Goal: Task Accomplishment & Management: Complete application form

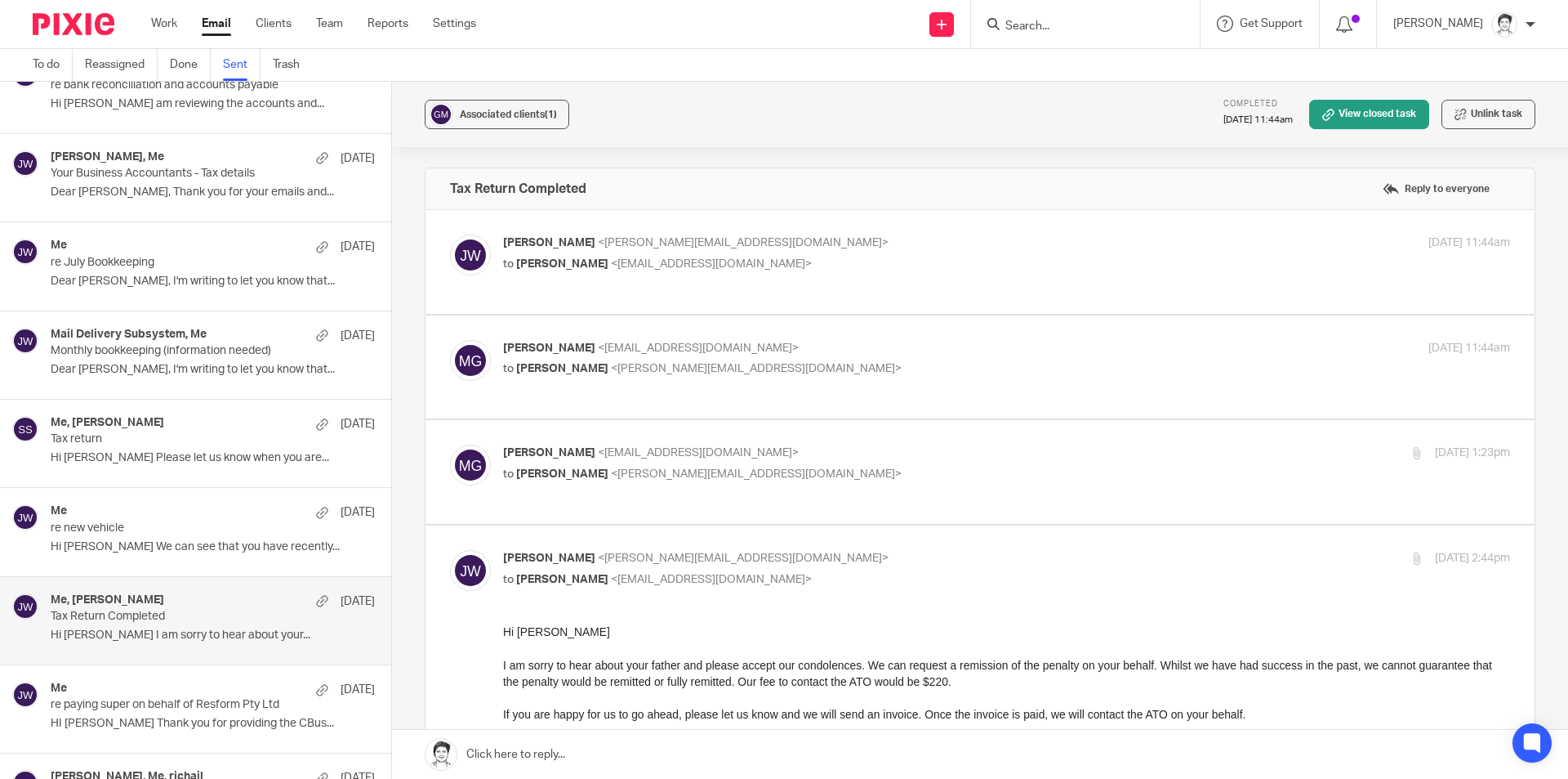
scroll to position [82, 0]
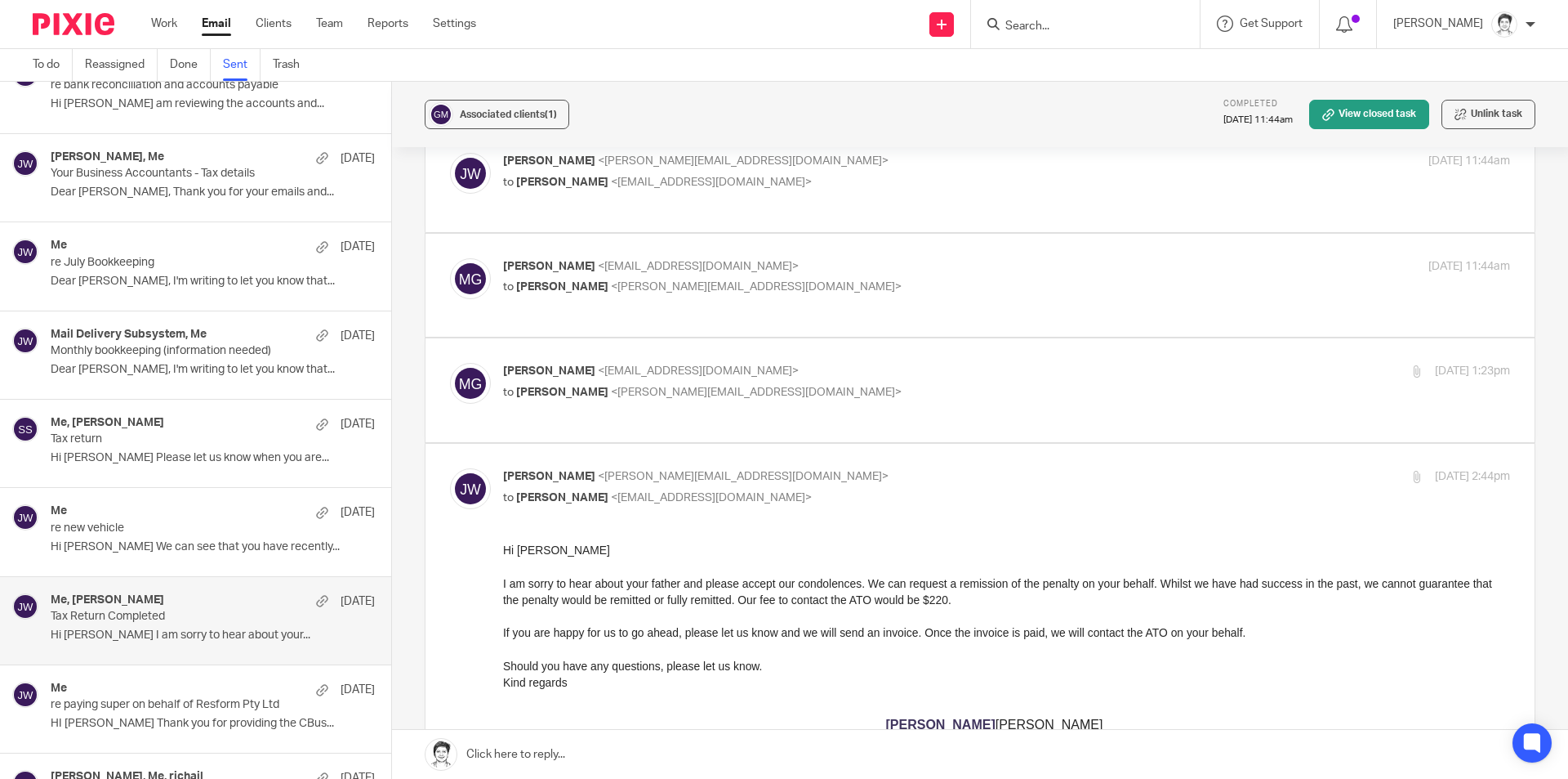
click at [1050, 27] on input "Search" at bounding box center [1077, 28] width 147 height 15
type input "y"
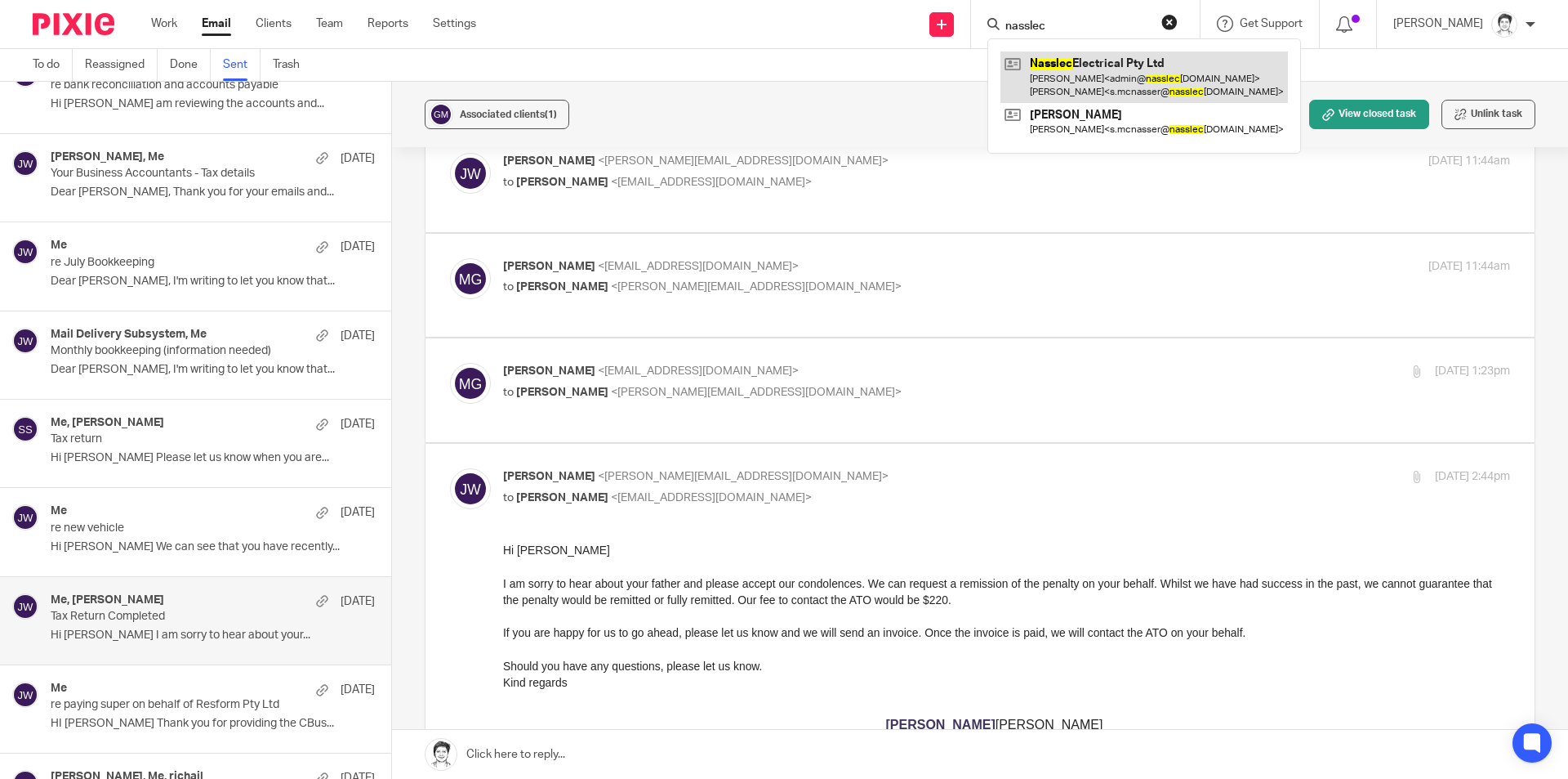
type input "nasslec"
click at [1085, 78] on link at bounding box center [1144, 76] width 287 height 50
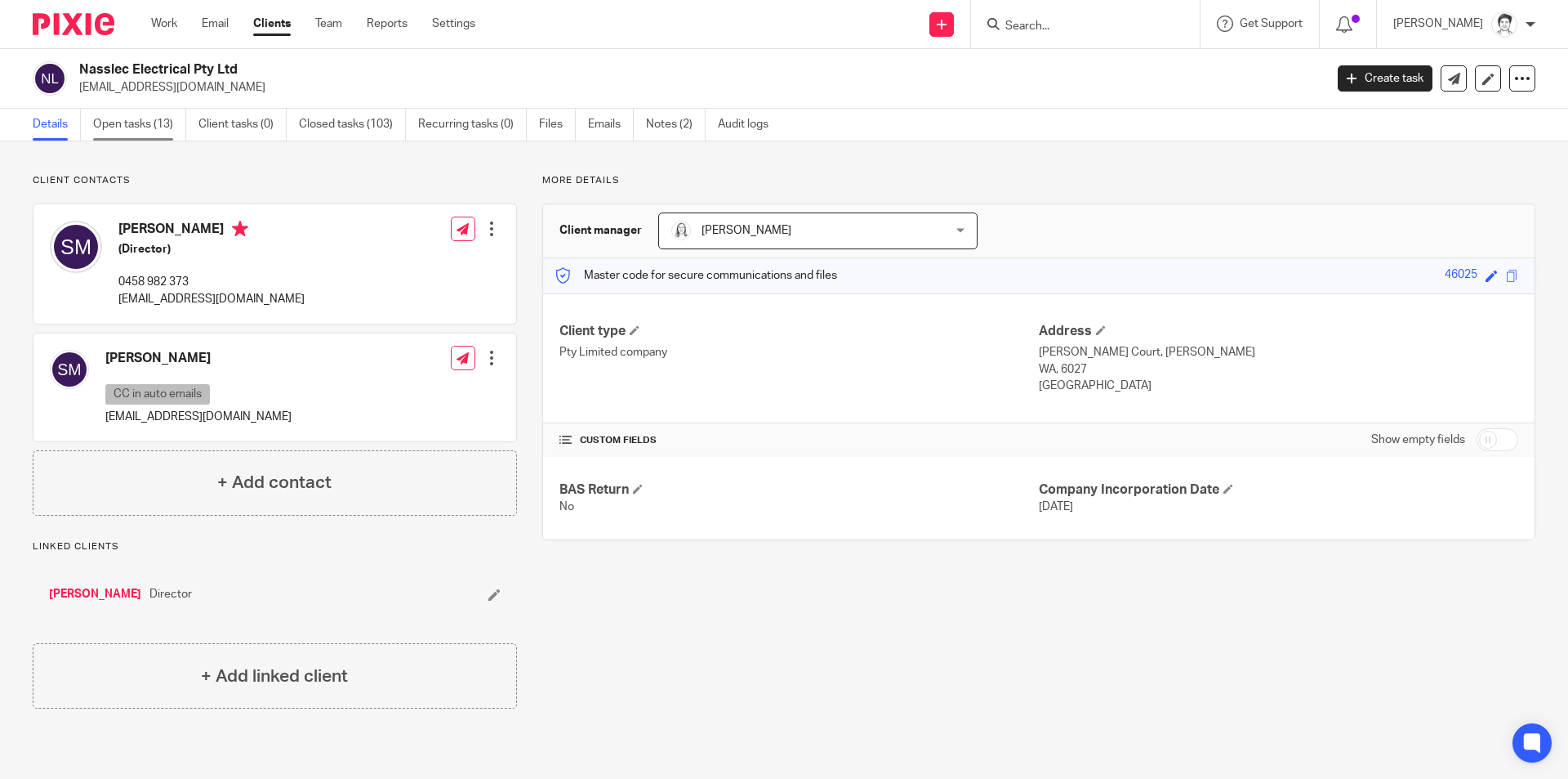
click at [151, 133] on link "Open tasks (13)" at bounding box center [139, 125] width 93 height 32
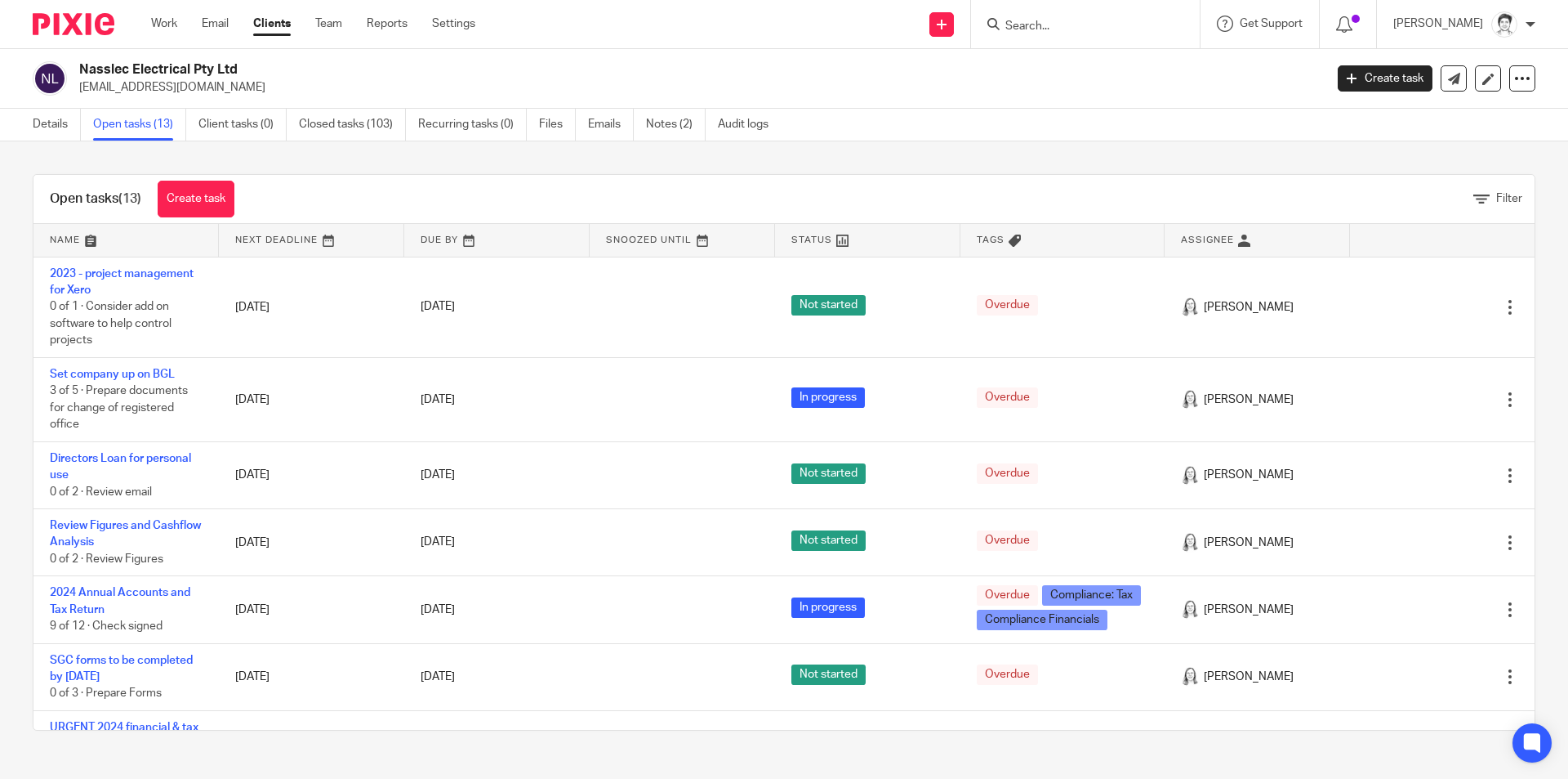
click at [708, 7] on div "Send new email Create task Add client Get Support Contact via email Check our d…" at bounding box center [1034, 24] width 1068 height 48
click at [197, 207] on link "Create task" at bounding box center [195, 198] width 77 height 37
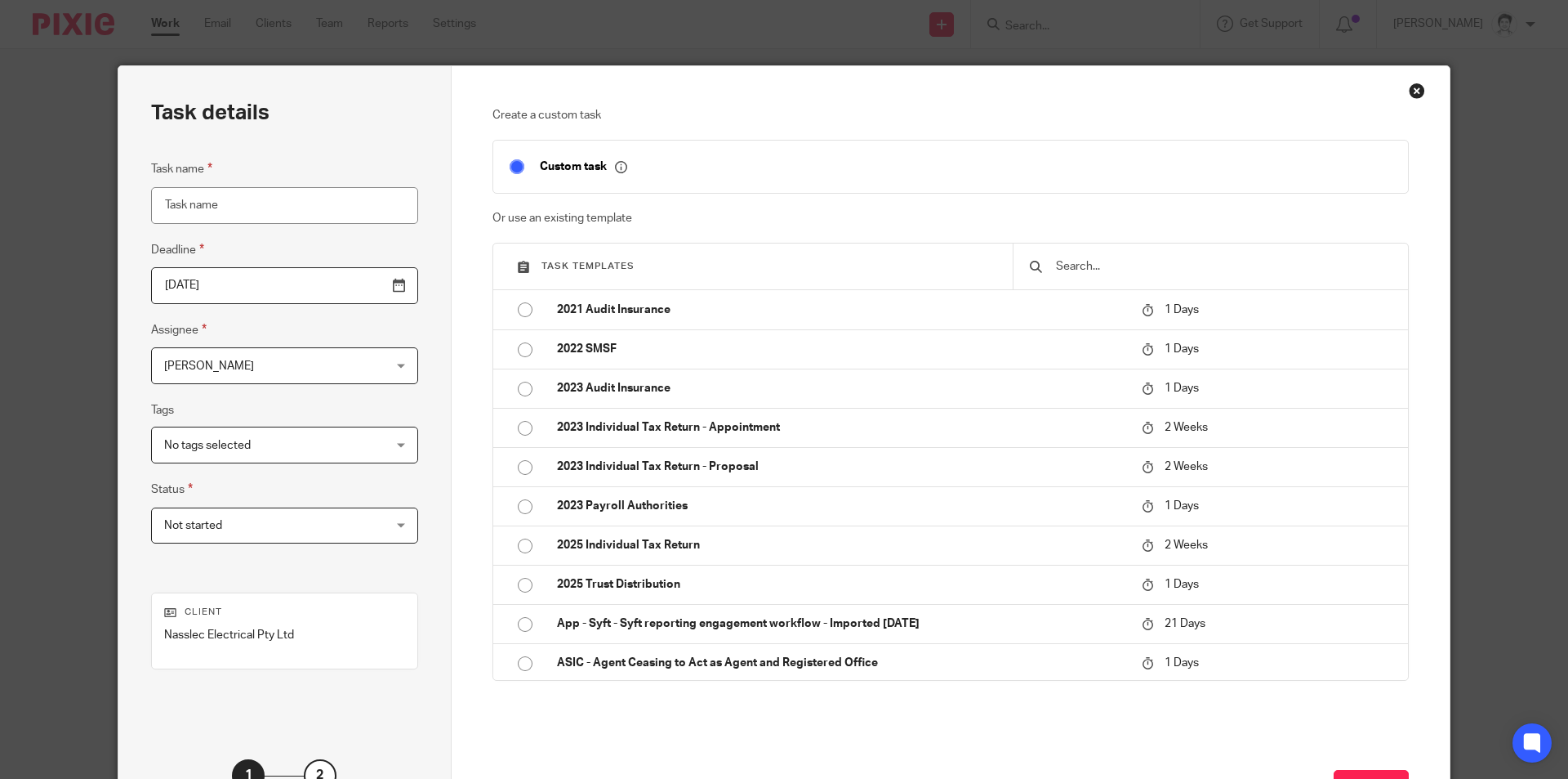
scroll to position [1552, 0]
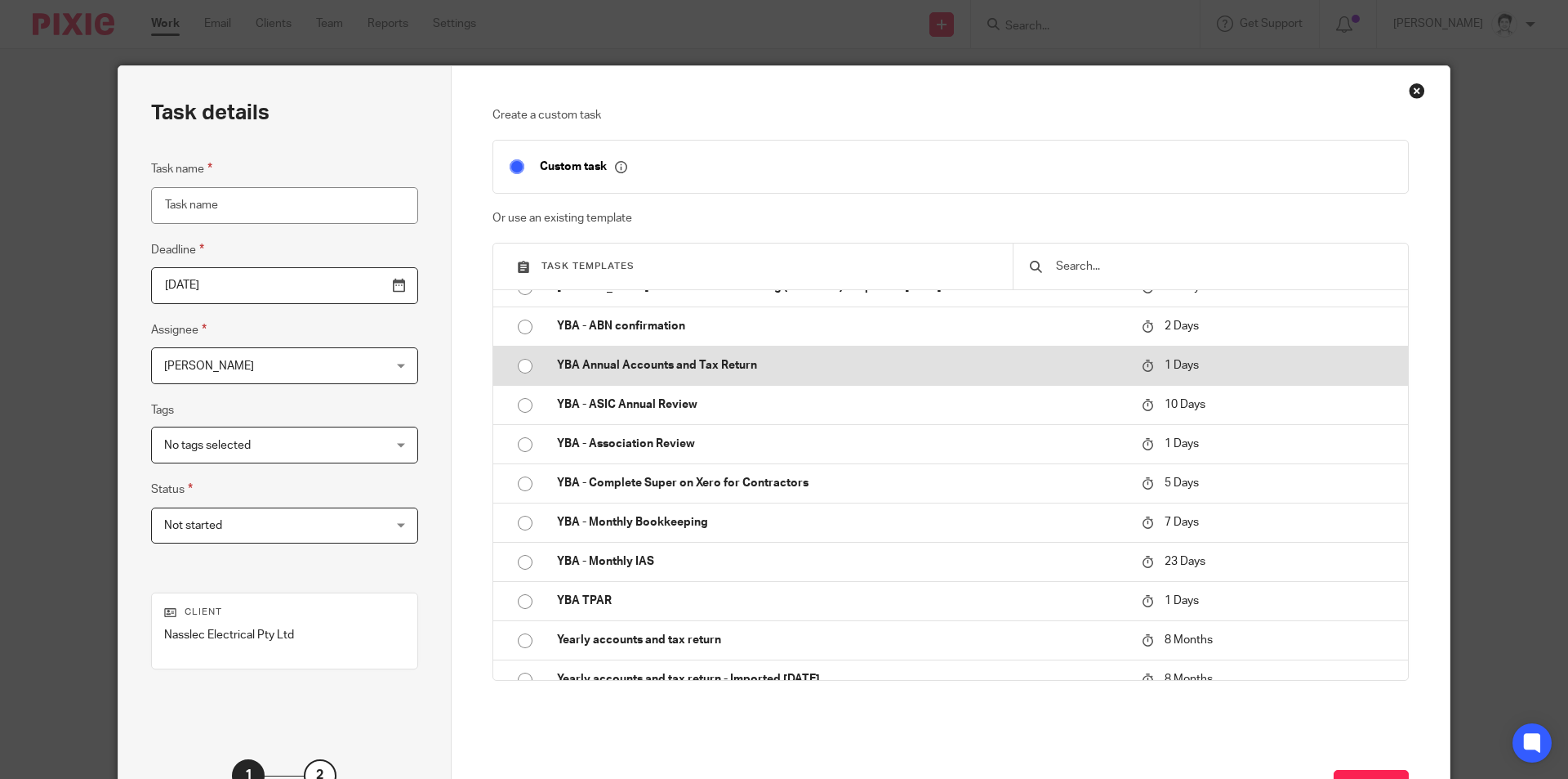
click at [692, 365] on p "YBA Annual Accounts and Tax Return" at bounding box center [840, 364] width 568 height 16
type input "2025-08-20"
type input "YBA Annual Accounts and Tax Return"
checkbox input "false"
radio input "true"
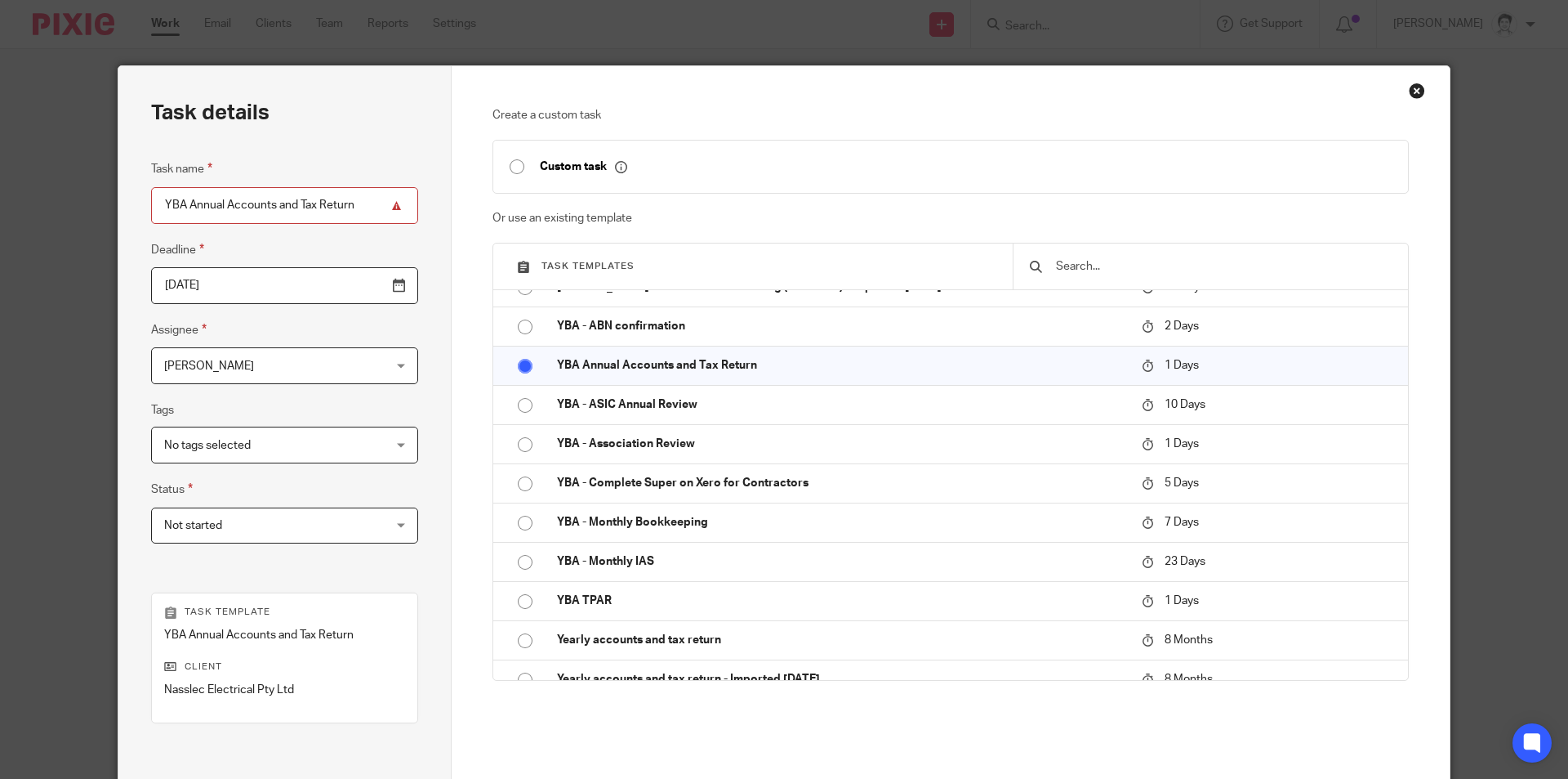
drag, startPoint x: 183, startPoint y: 207, endPoint x: 61, endPoint y: 235, distance: 125.2
click at [86, 230] on div "Task details Task name YBA Annual Accounts and Tax Return Deadline 2025-08-20 A…" at bounding box center [784, 389] width 1568 height 779
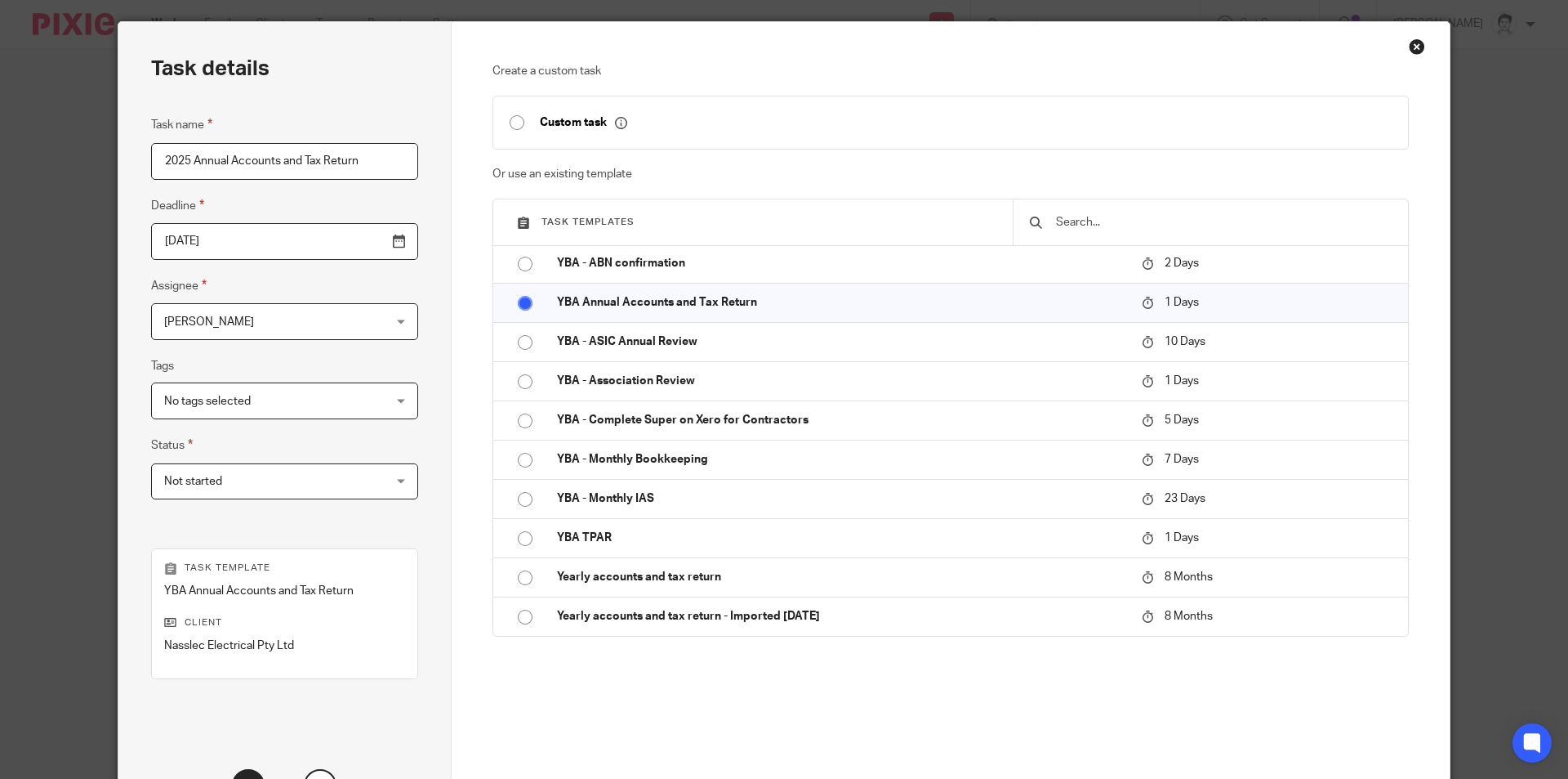
scroll to position [163, 0]
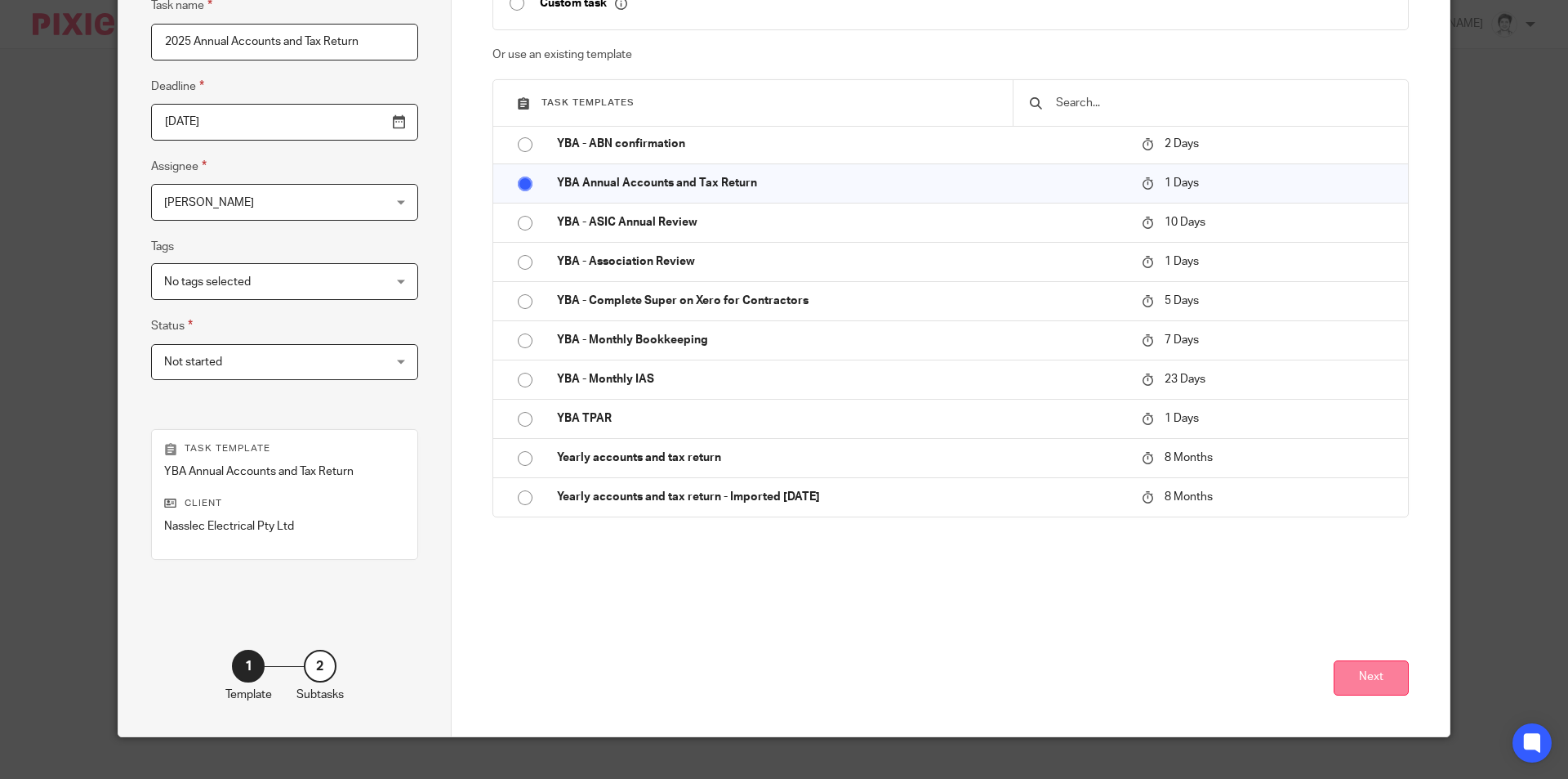
type input "2025 Annual Accounts and Tax Return"
click at [1365, 668] on button "Next" at bounding box center [1371, 677] width 75 height 35
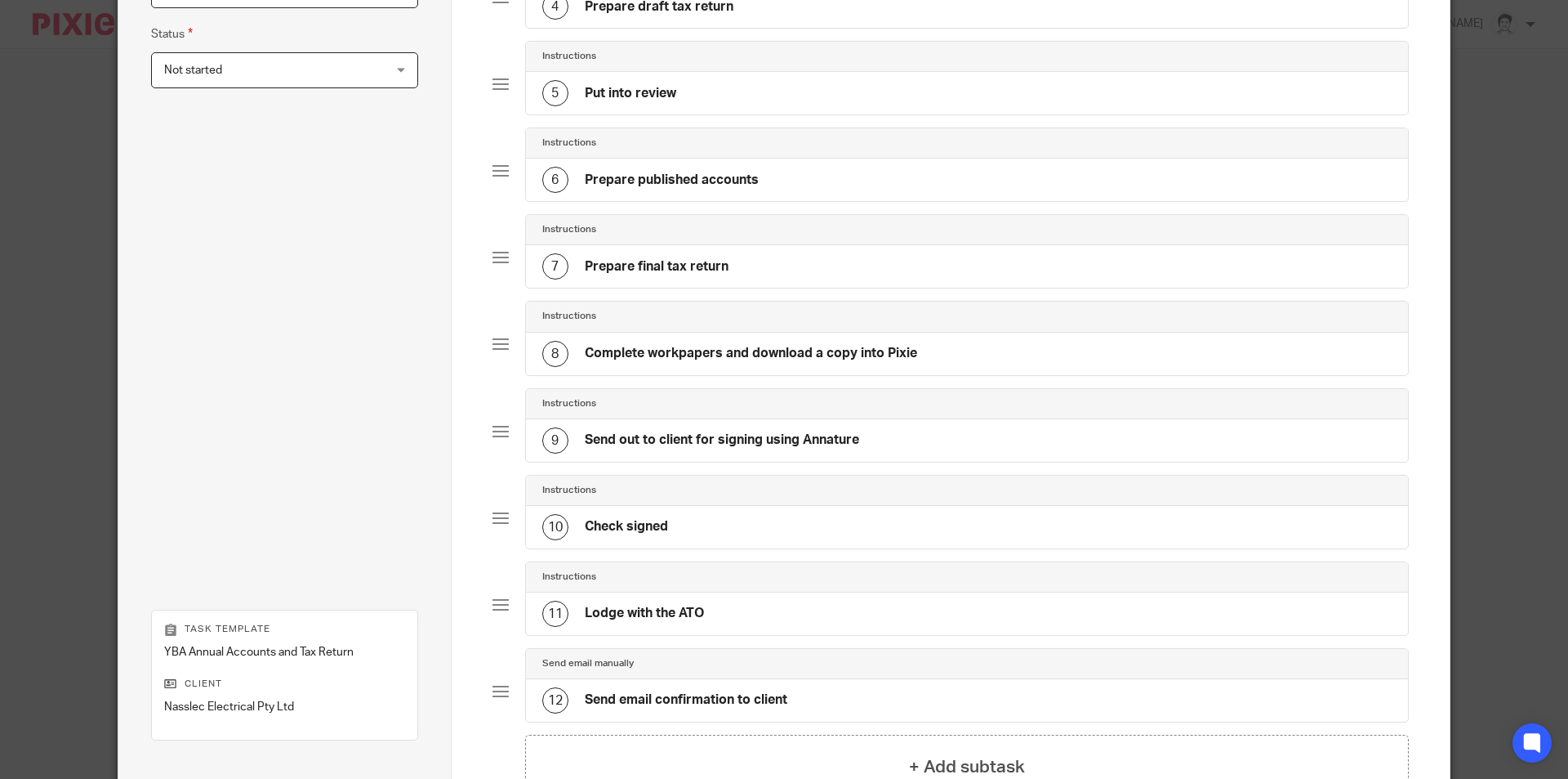
scroll to position [658, 0]
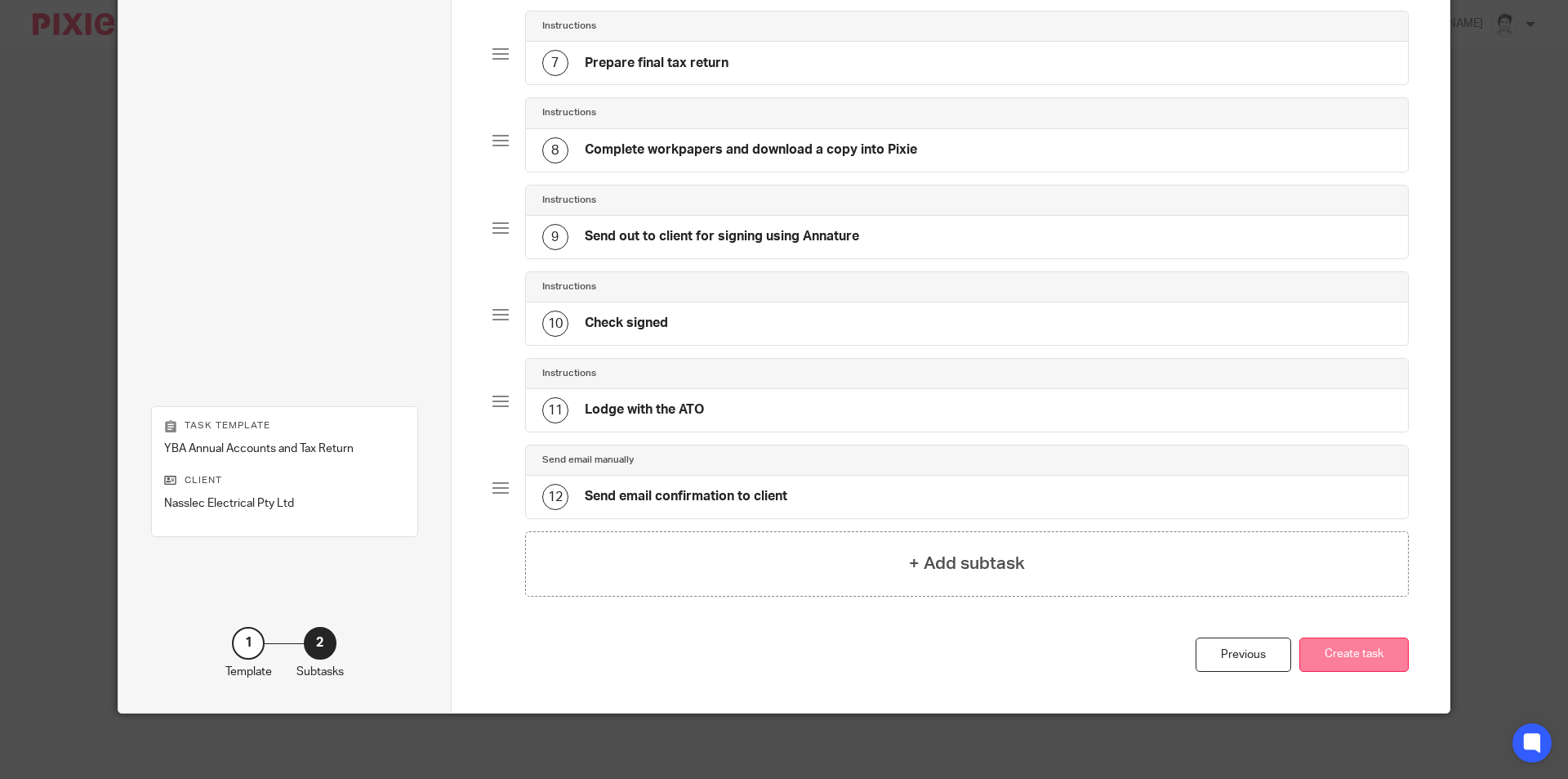
drag, startPoint x: 1359, startPoint y: 658, endPoint x: 1280, endPoint y: 585, distance: 107.6
click at [1361, 658] on button "Create task" at bounding box center [1354, 655] width 109 height 35
